Goal: Navigation & Orientation: Find specific page/section

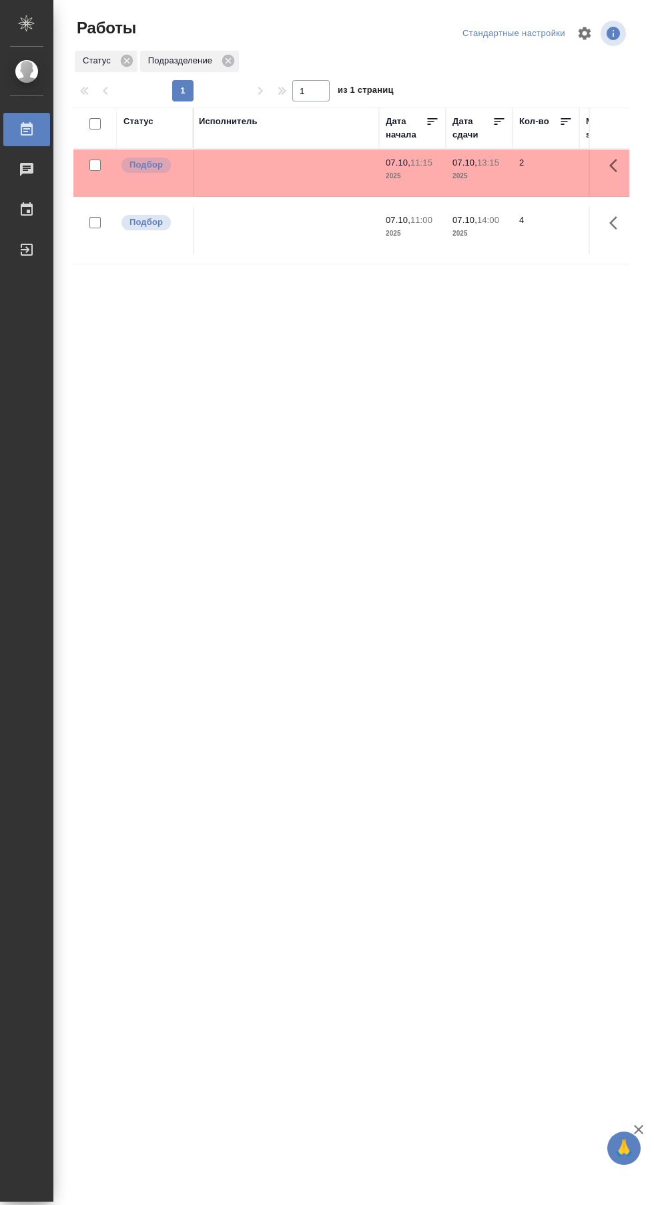
scroll to position [0, 240]
